Goal: Task Accomplishment & Management: Use online tool/utility

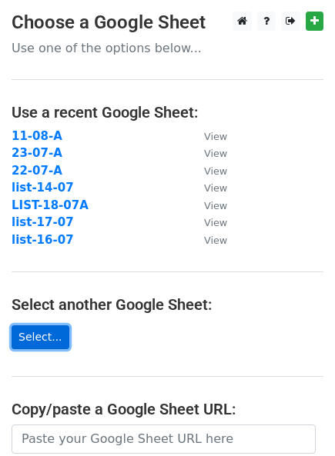
click at [45, 335] on link "Select..." at bounding box center [41, 338] width 58 height 24
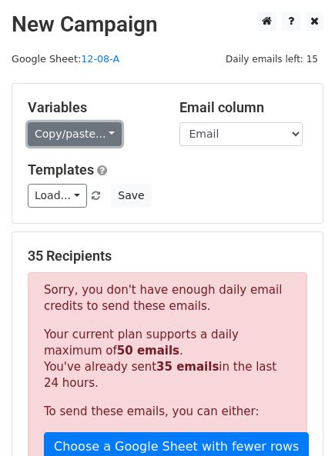
click at [86, 142] on link "Copy/paste..." at bounding box center [75, 134] width 94 height 24
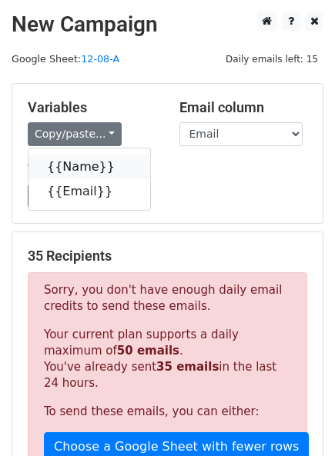
click at [73, 169] on link "{{Name}}" at bounding box center [89, 167] width 122 height 25
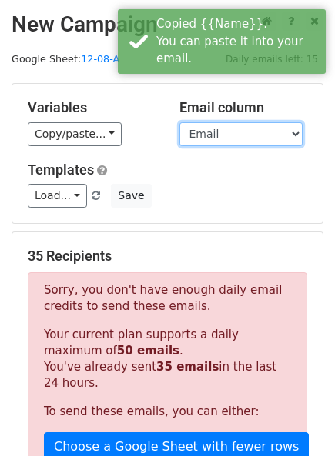
click at [209, 138] on select "Name Email" at bounding box center [240, 134] width 123 height 24
click at [179, 122] on select "Name Email" at bounding box center [240, 134] width 123 height 24
